Goal: Information Seeking & Learning: Check status

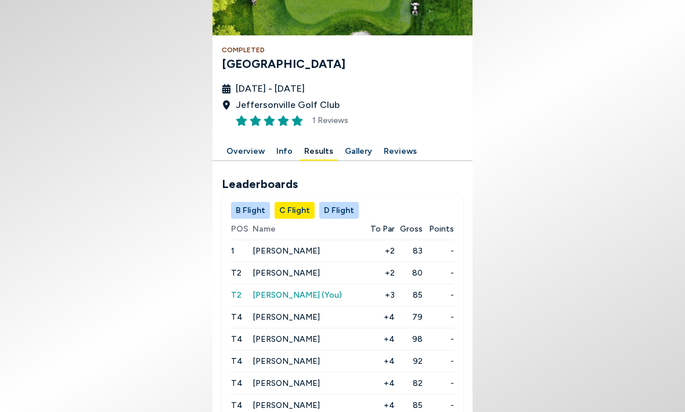
scroll to position [9, 0]
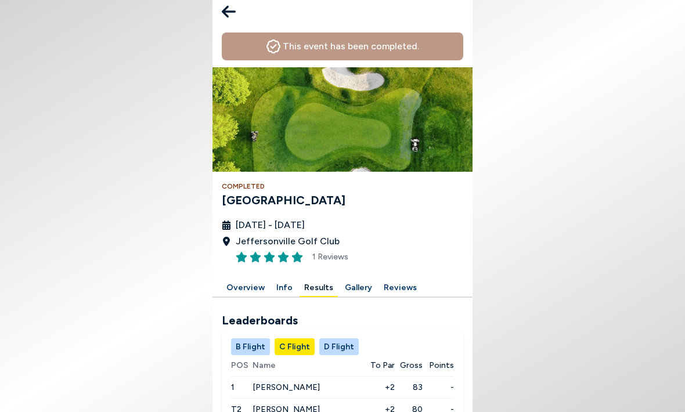
click at [233, 19] on icon at bounding box center [229, 11] width 14 height 23
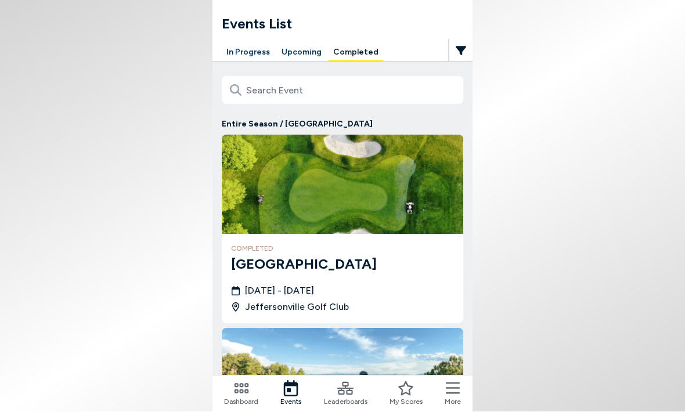
click at [299, 256] on h3 "[GEOGRAPHIC_DATA]" at bounding box center [342, 264] width 223 height 21
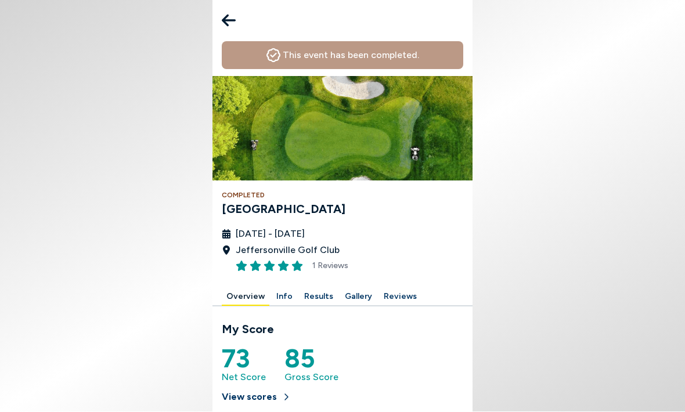
click at [316, 289] on button "Results" at bounding box center [318, 297] width 38 height 18
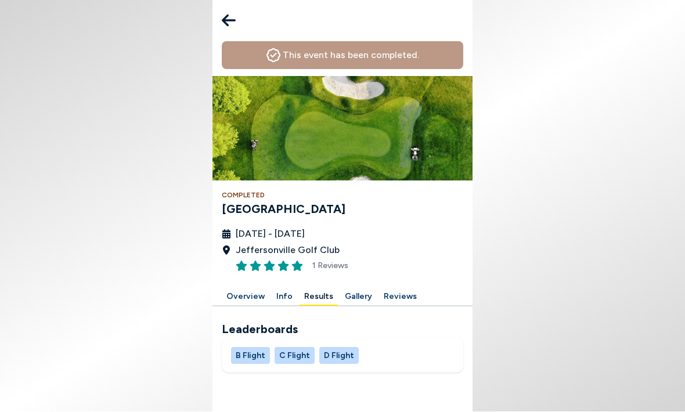
click at [315, 301] on button "Results" at bounding box center [318, 297] width 38 height 18
click at [254, 357] on button "B Flight" at bounding box center [250, 356] width 39 height 17
click at [299, 362] on button "C Flight" at bounding box center [294, 356] width 40 height 17
click at [337, 355] on button "D Flight" at bounding box center [338, 356] width 39 height 17
click at [227, 21] on icon at bounding box center [229, 20] width 14 height 23
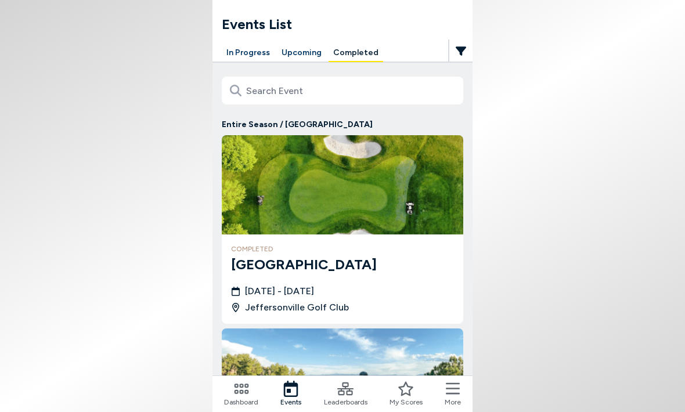
click at [247, 53] on button "In Progress" at bounding box center [248, 53] width 53 height 18
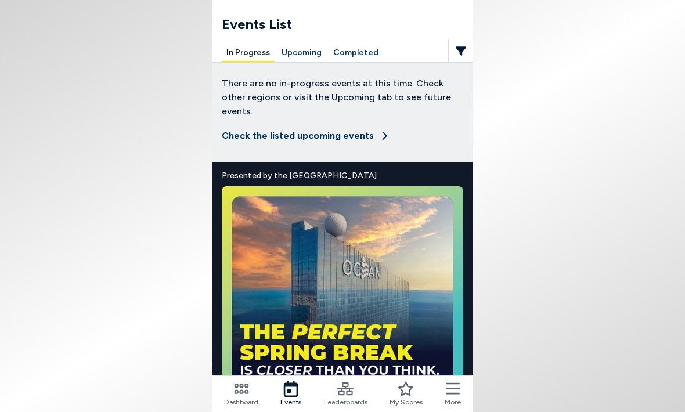
click at [357, 50] on button "Completed" at bounding box center [355, 53] width 55 height 18
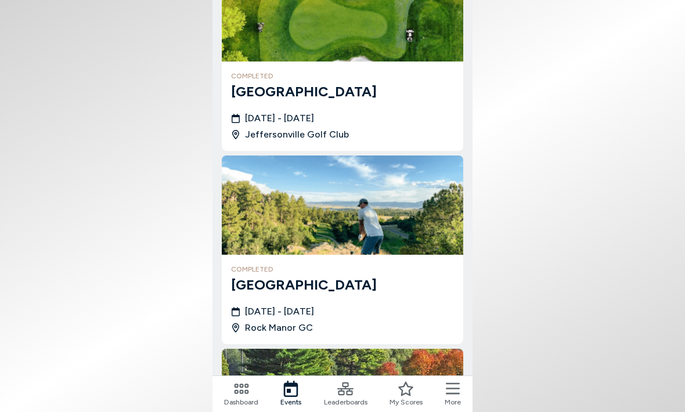
click at [505, 157] on body "Events List In Progress Upcoming Completed Entire Season / [GEOGRAPHIC_DATA] co…" at bounding box center [342, 206] width 685 height 412
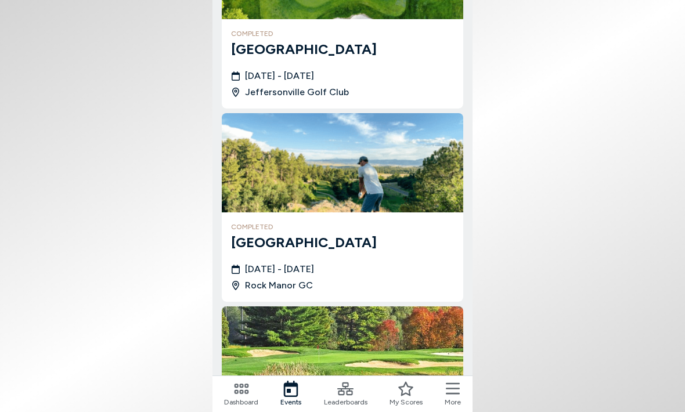
scroll to position [218, 0]
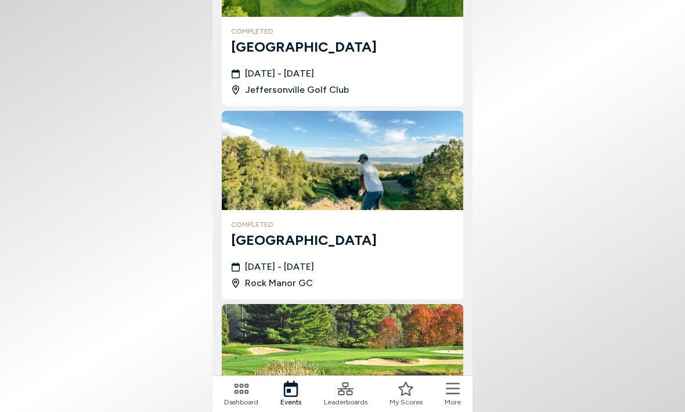
click at [295, 59] on div "completed [GEOGRAPHIC_DATA] [DATE] - [DATE] [GEOGRAPHIC_DATA]" at bounding box center [342, 61] width 241 height 89
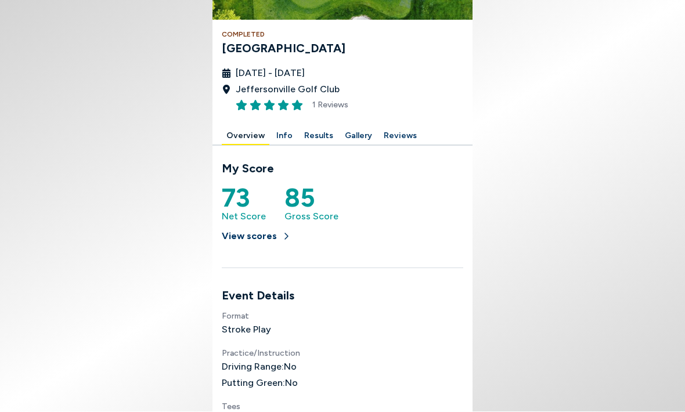
scroll to position [185, 0]
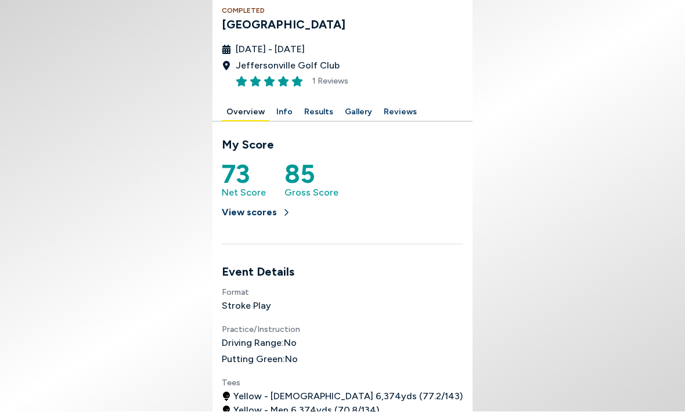
click at [317, 112] on button "Results" at bounding box center [318, 113] width 38 height 18
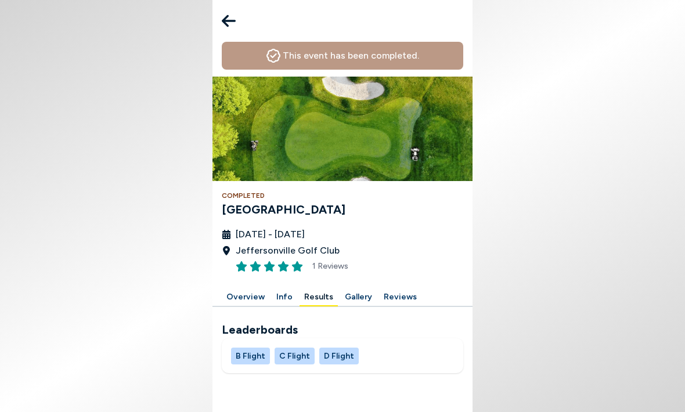
scroll to position [13, 0]
click at [255, 348] on button "B Flight" at bounding box center [250, 356] width 39 height 17
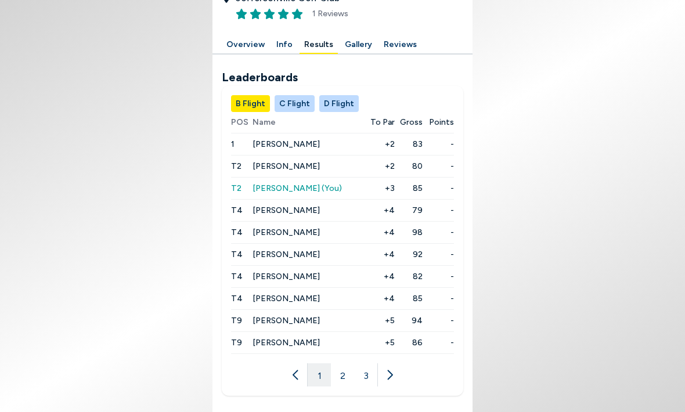
click at [471, 173] on div "Leaderboards B Flight C Flight D Flight POS Name To Par Gross Points 1 [PERSON_…" at bounding box center [342, 224] width 260 height 342
click at [299, 95] on button "C Flight" at bounding box center [294, 103] width 40 height 17
click at [342, 95] on button "D Flight" at bounding box center [338, 103] width 39 height 17
click at [370, 363] on button "3" at bounding box center [365, 374] width 23 height 23
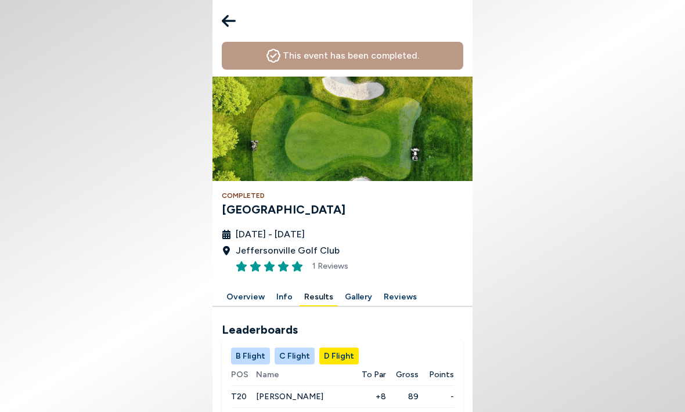
scroll to position [0, 0]
